Goal: Task Accomplishment & Management: Complete application form

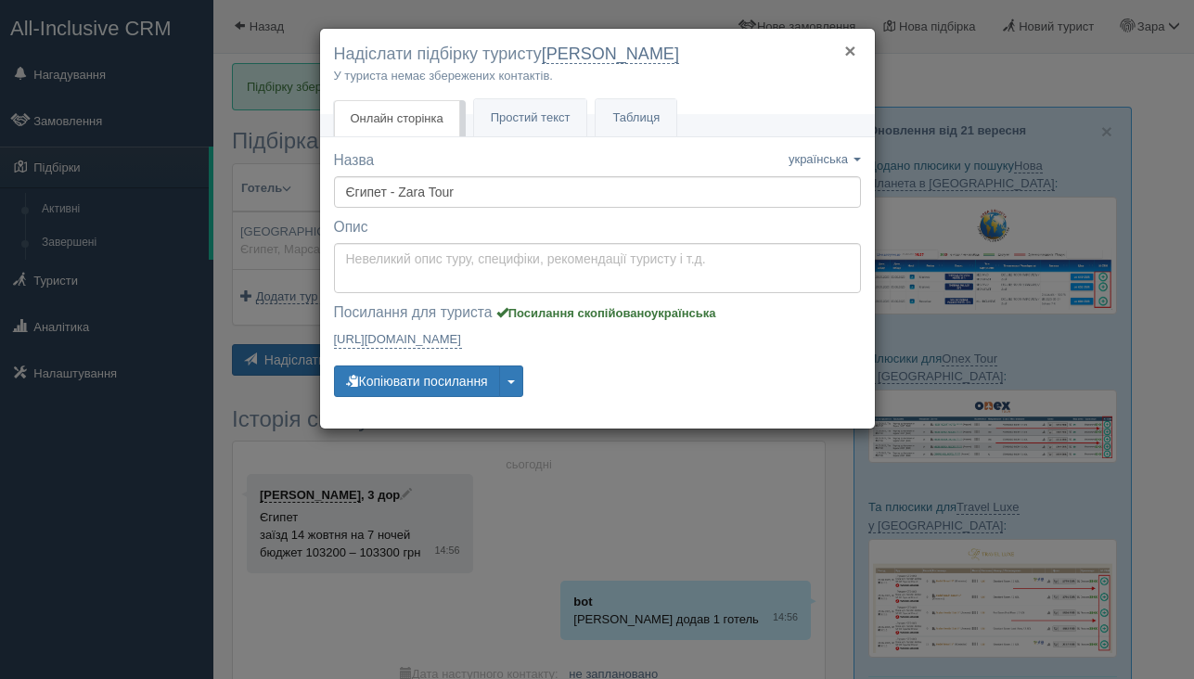
click at [853, 50] on button "×" at bounding box center [849, 50] width 11 height 19
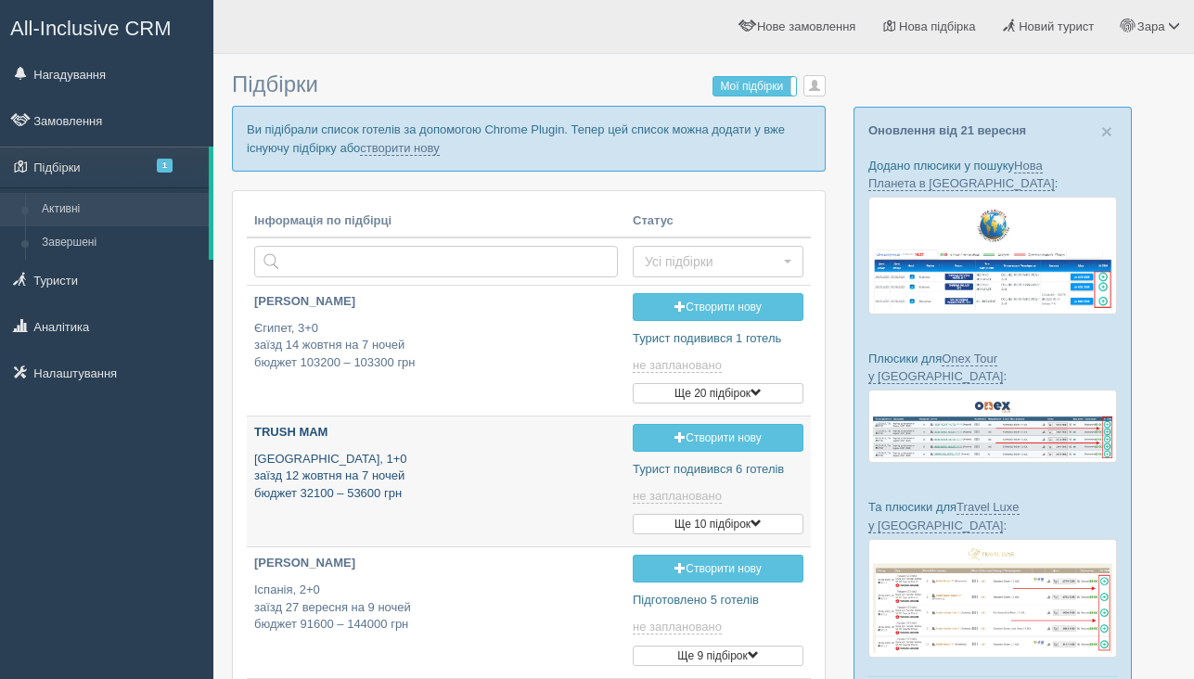
click at [492, 454] on p "Туреччина, 1+0 заїзд 12 жовтня на 7 ночей бюджет 32100 – 53600 грн" at bounding box center [436, 477] width 364 height 52
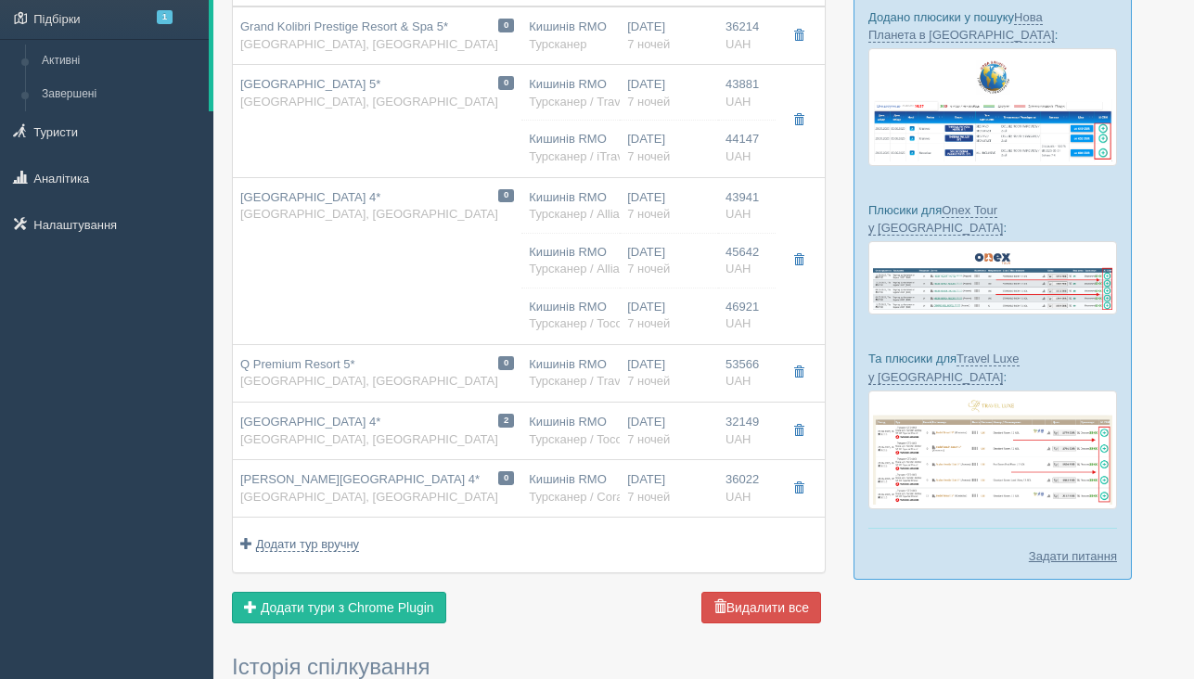
scroll to position [138, 0]
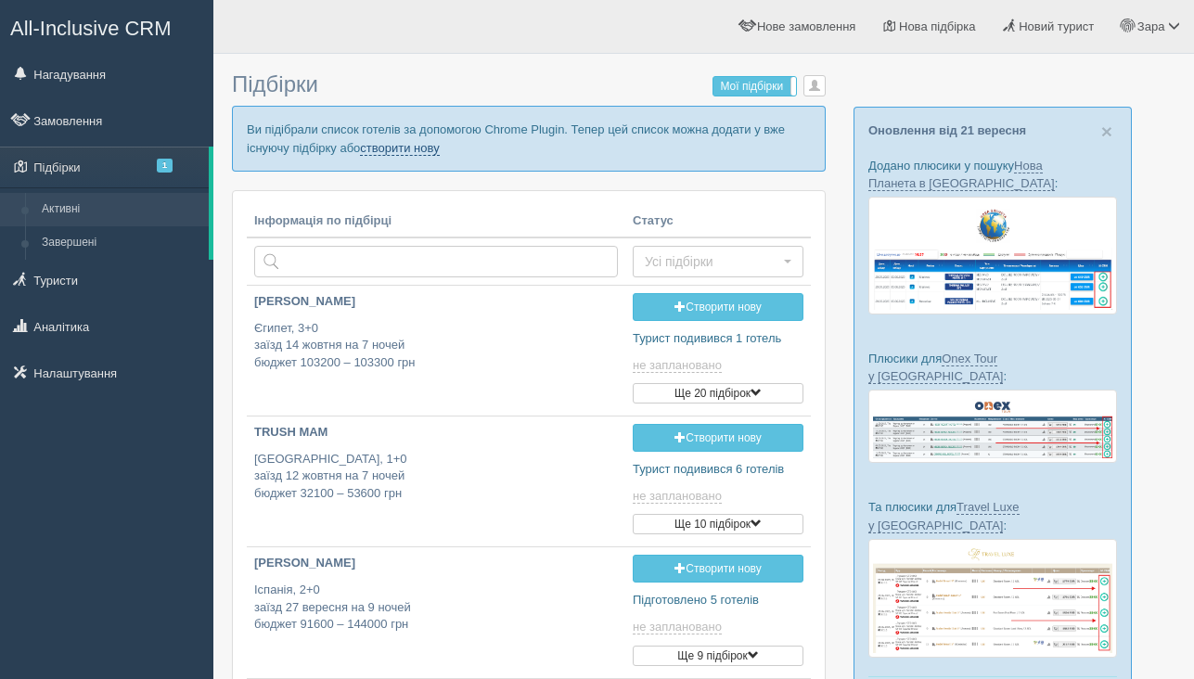
click at [439, 147] on link "створити нову" at bounding box center [399, 148] width 79 height 15
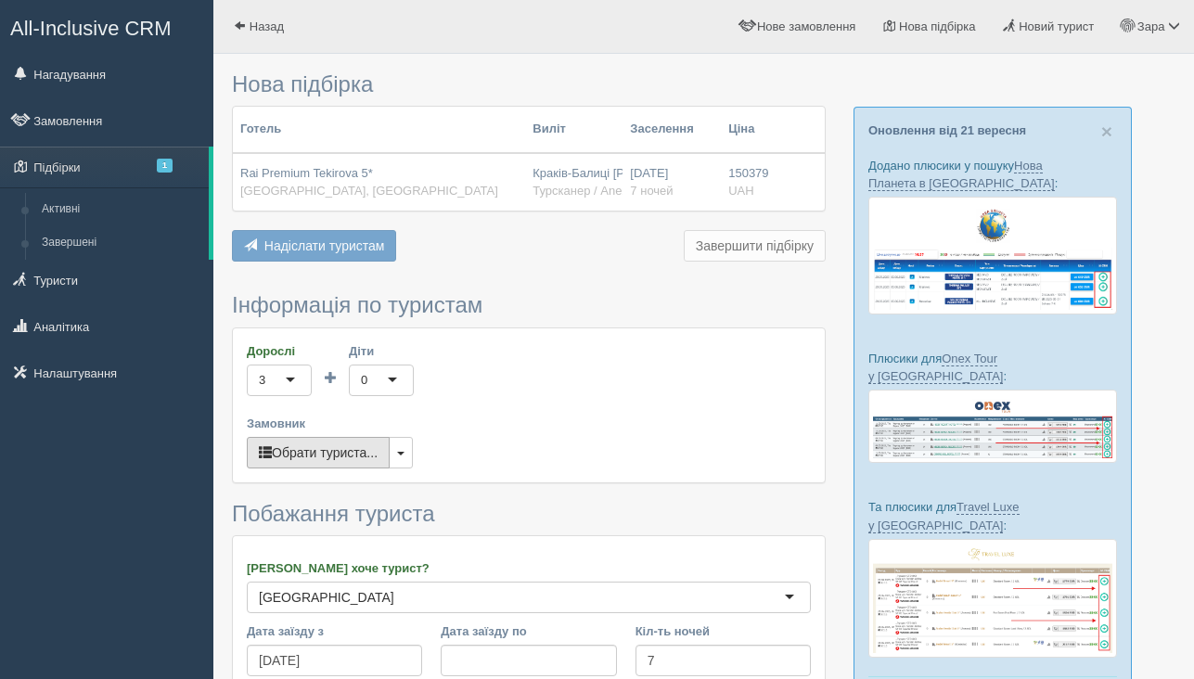
click at [344, 450] on button "Обрати туриста..." at bounding box center [318, 453] width 143 height 32
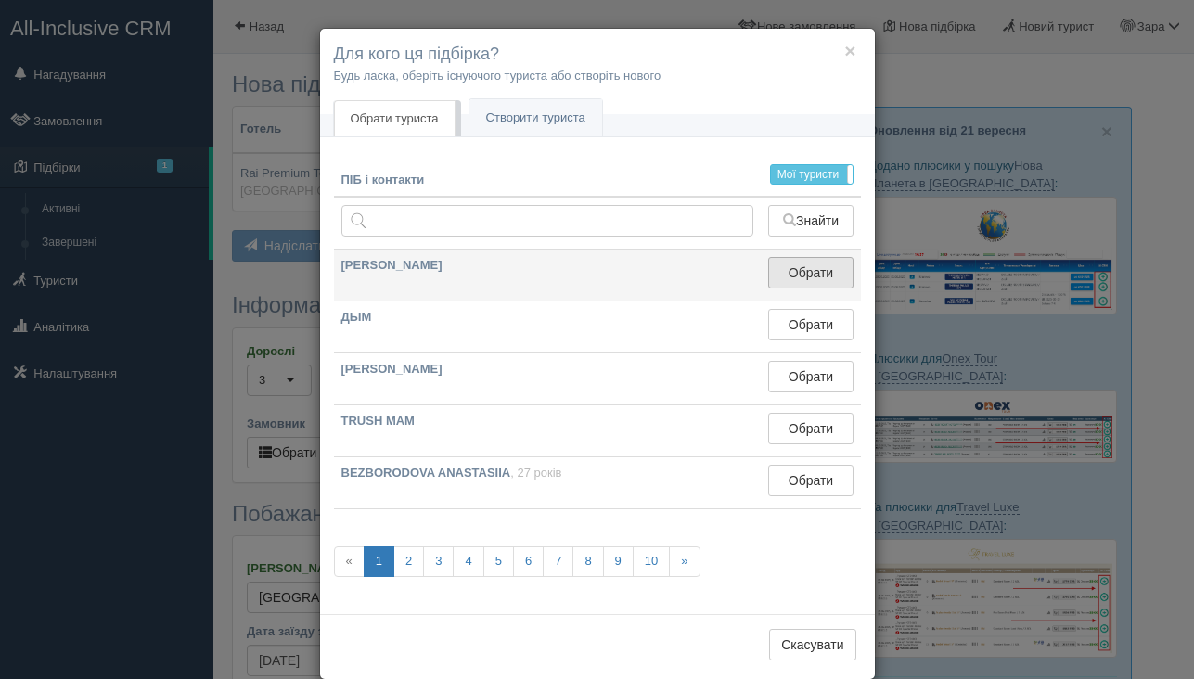
click at [791, 275] on button "Обрати" at bounding box center [810, 273] width 84 height 32
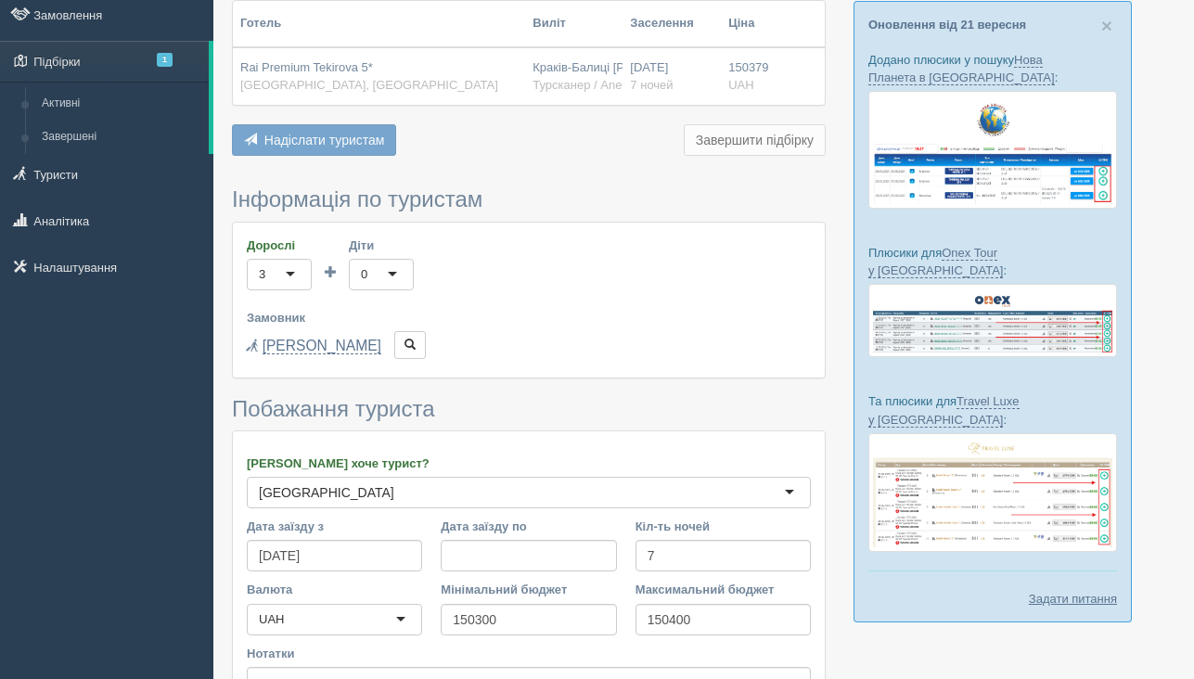
scroll to position [311, 0]
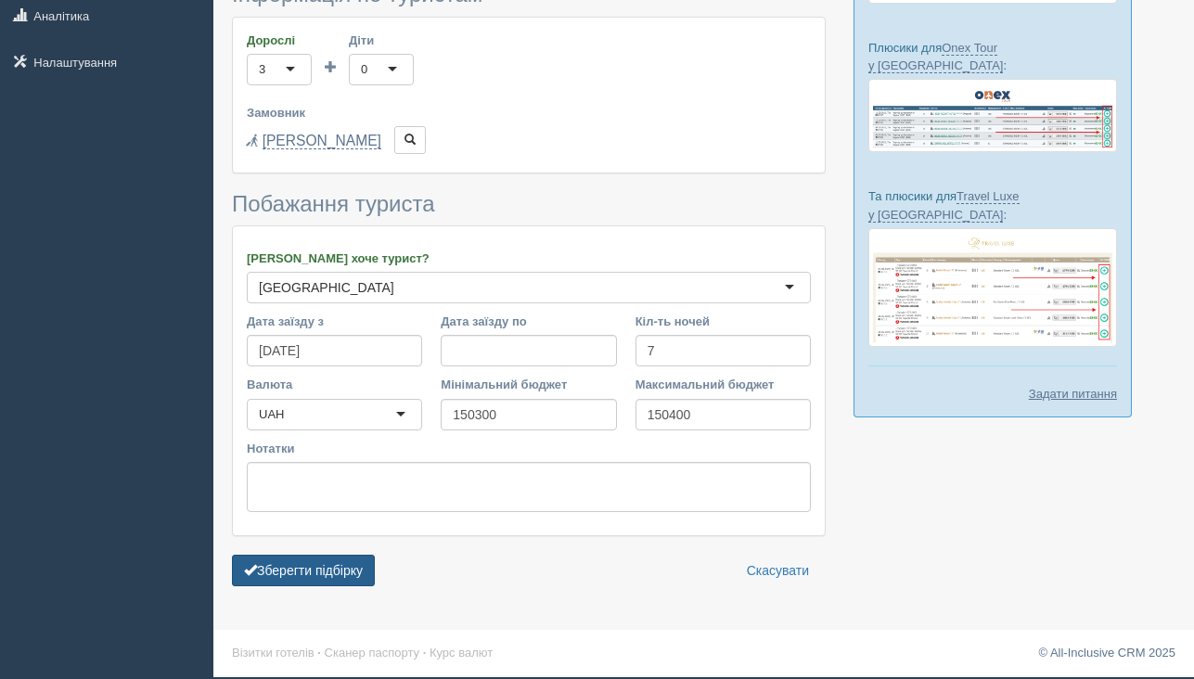
click at [279, 581] on button "Зберегти підбірку" at bounding box center [303, 571] width 143 height 32
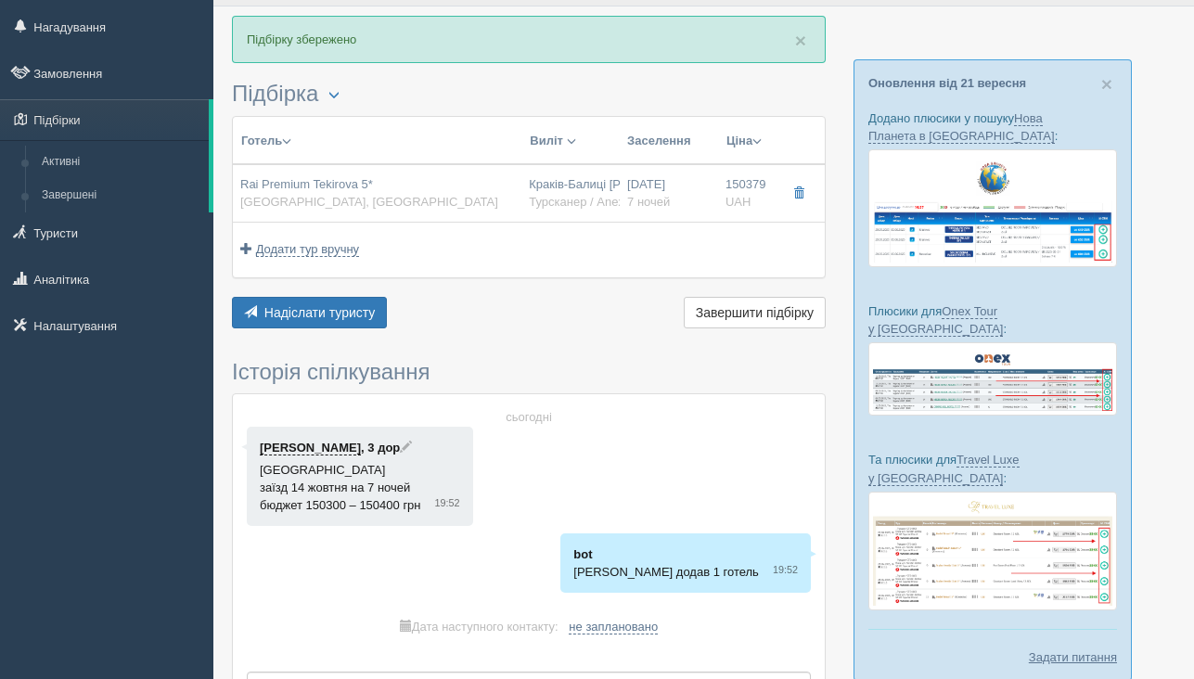
scroll to position [14, 0]
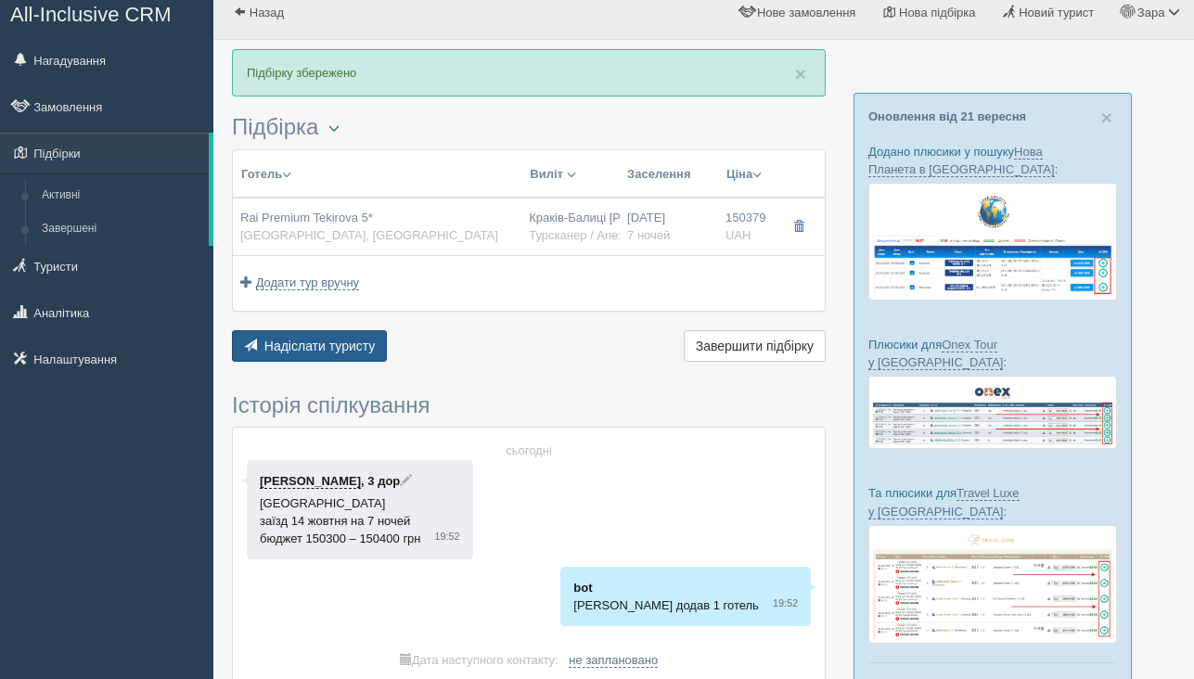
click at [358, 345] on span "Надіслати туристу" at bounding box center [319, 346] width 111 height 15
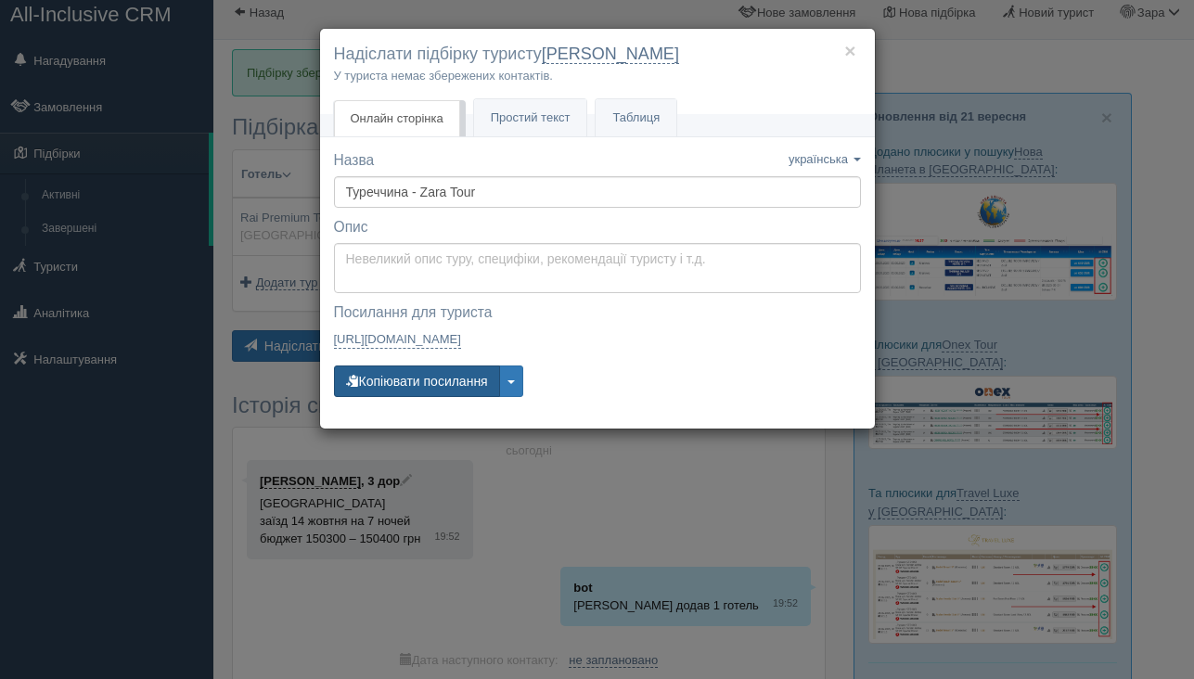
click at [403, 384] on button "Копіювати посилання" at bounding box center [417, 381] width 166 height 32
click at [445, 377] on button "Копіювати посилання" at bounding box center [417, 381] width 166 height 32
click at [846, 50] on button "×" at bounding box center [849, 50] width 11 height 19
